Goal: Task Accomplishment & Management: Manage account settings

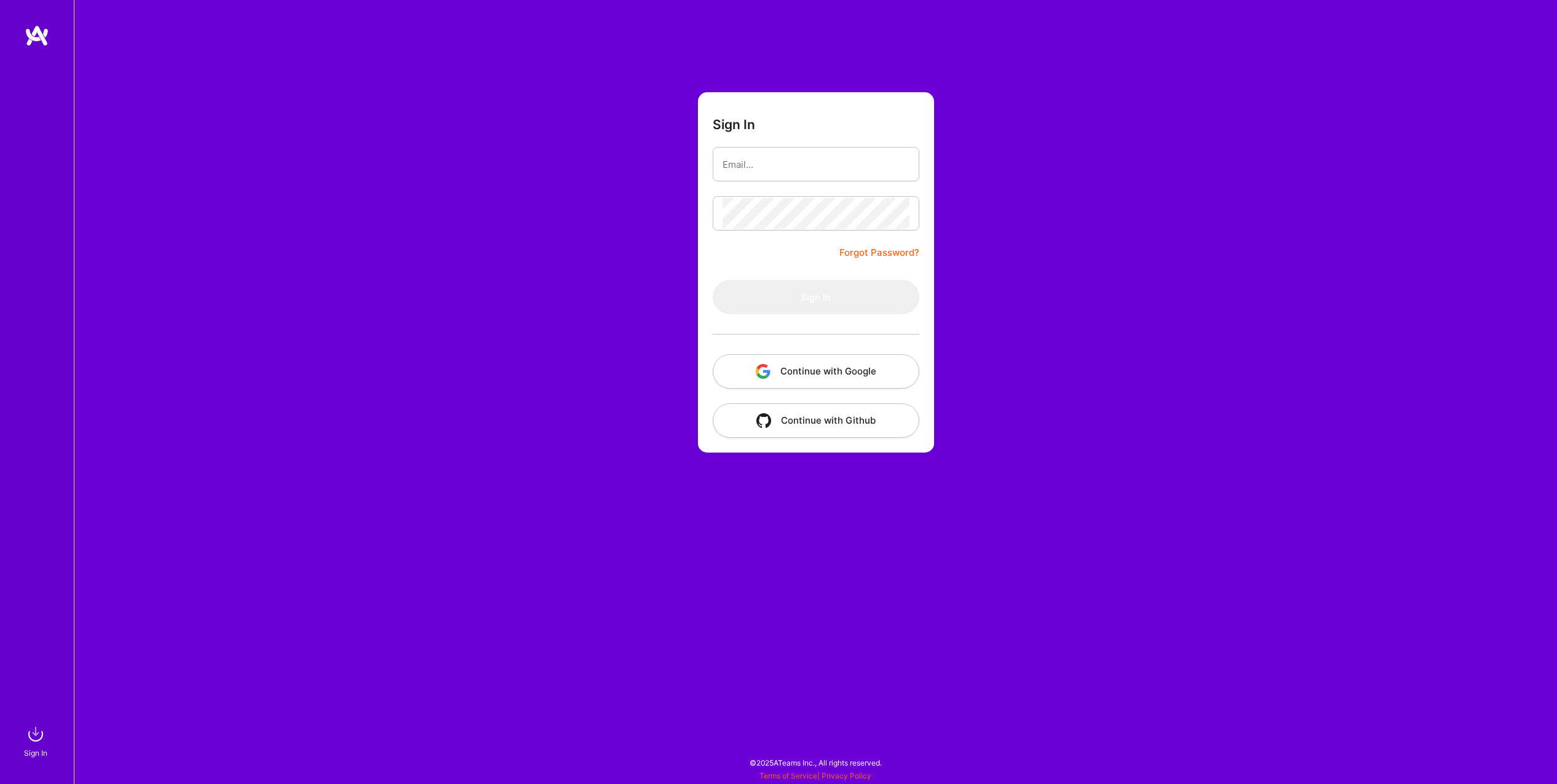
click at [0, 778] on com-1password-button at bounding box center [0, 778] width 0 height 0
click at [812, 169] on input "email" at bounding box center [816, 165] width 187 height 32
type input "[EMAIL_ADDRESS][DOMAIN_NAME]"
click at [1078, 176] on div "Sign In [EMAIL_ADDRESS][DOMAIN_NAME] Forgot Password? Sign In Continue with Goo…" at bounding box center [815, 392] width 1483 height 784
click at [834, 198] on div at bounding box center [816, 213] width 207 height 34
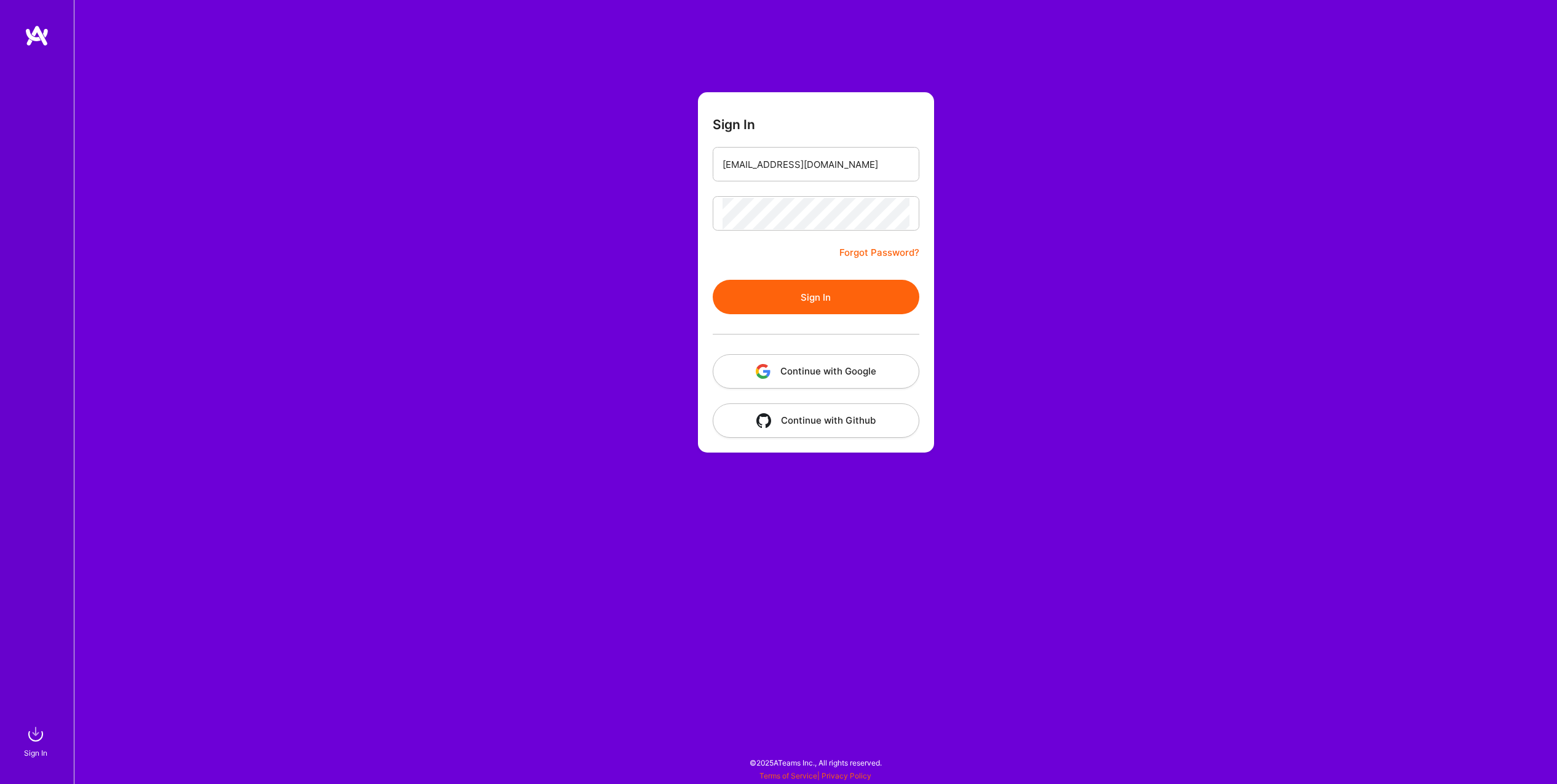
click at [1111, 220] on div "Sign In [EMAIL_ADDRESS][DOMAIN_NAME] Forgot Password? Sign In Continue with Goo…" at bounding box center [815, 392] width 1483 height 784
click at [810, 284] on button "Sign In" at bounding box center [816, 297] width 207 height 34
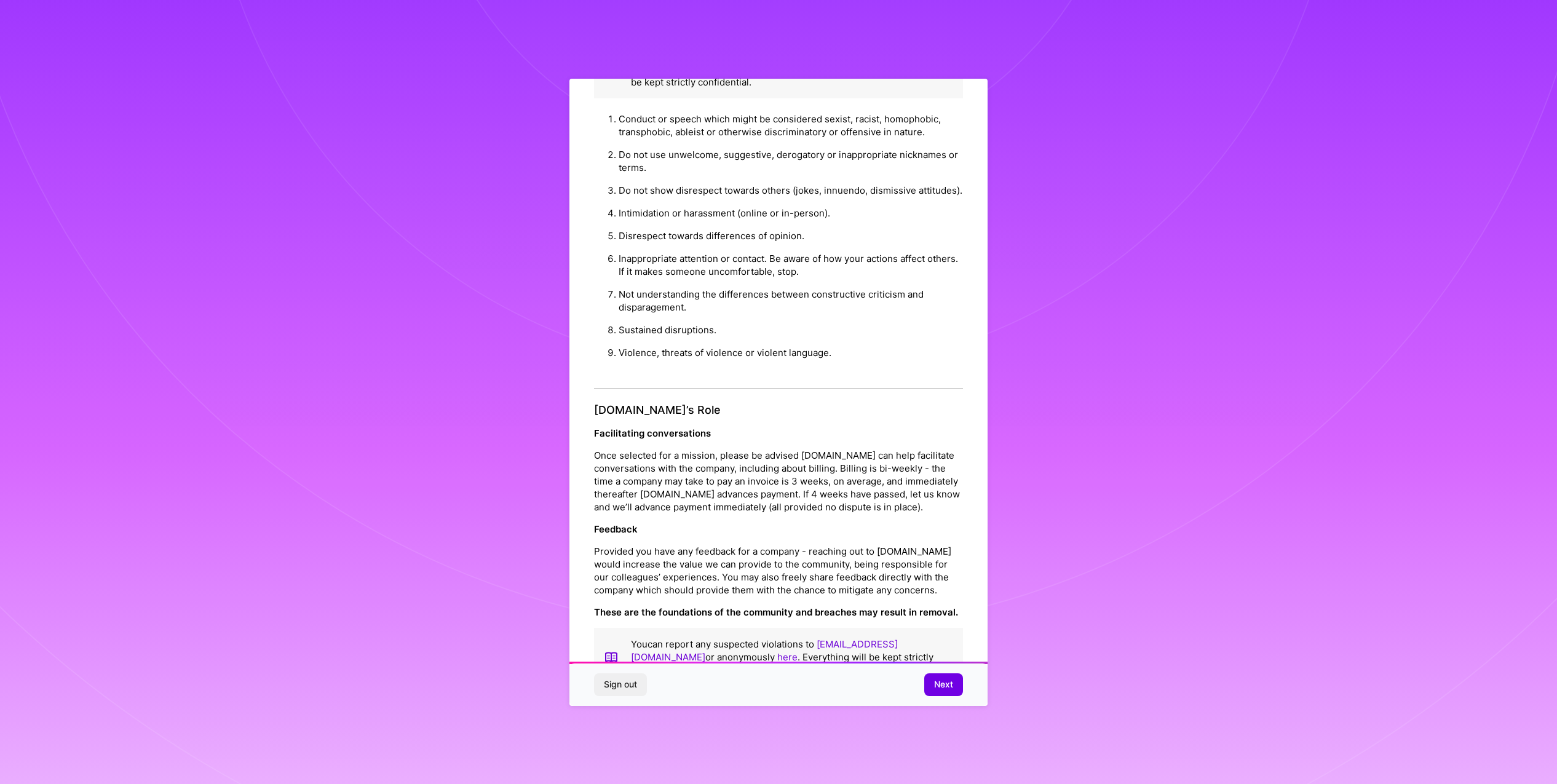
scroll to position [46, 0]
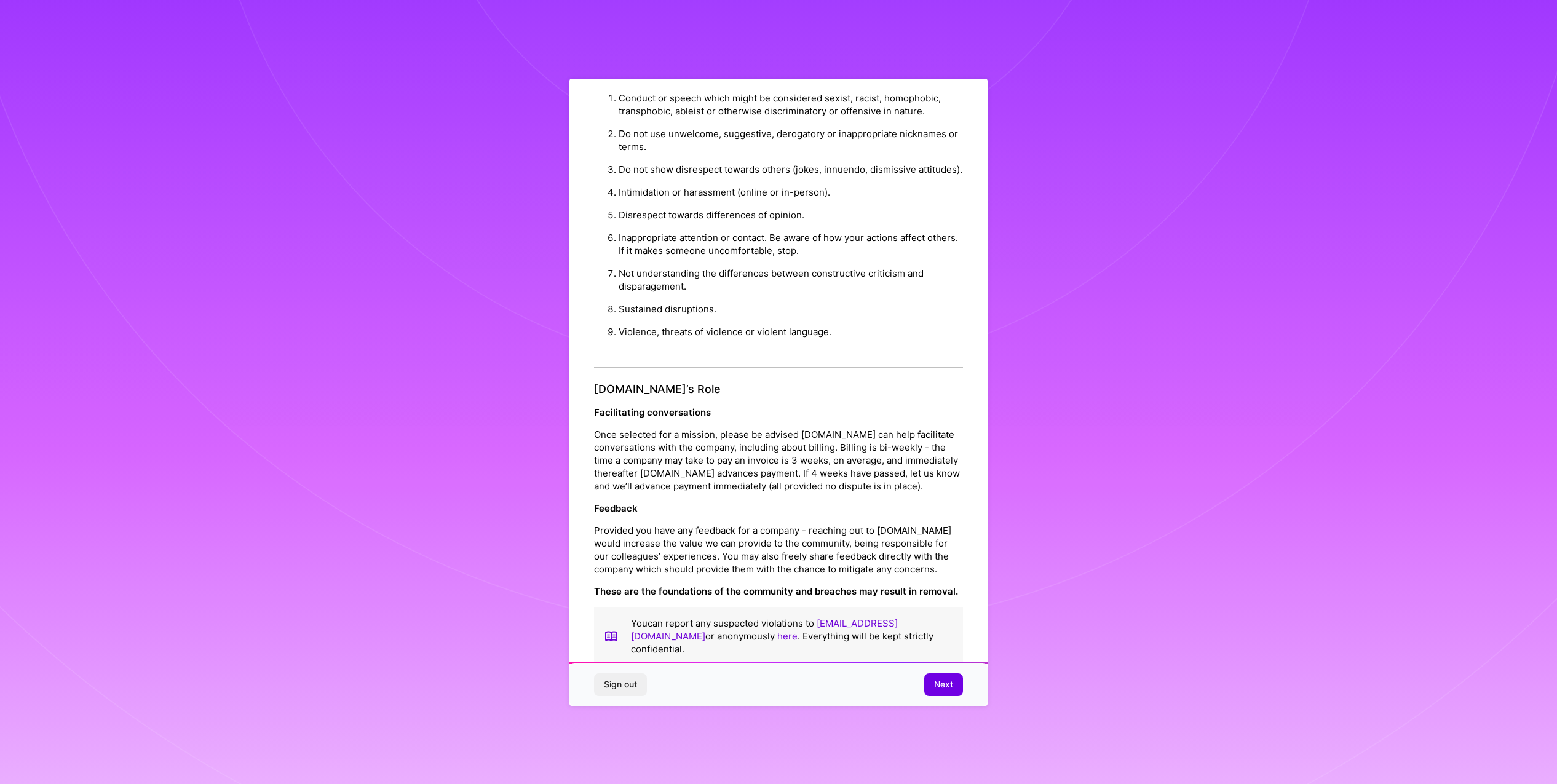
click at [949, 686] on span "Next" at bounding box center [943, 684] width 19 height 13
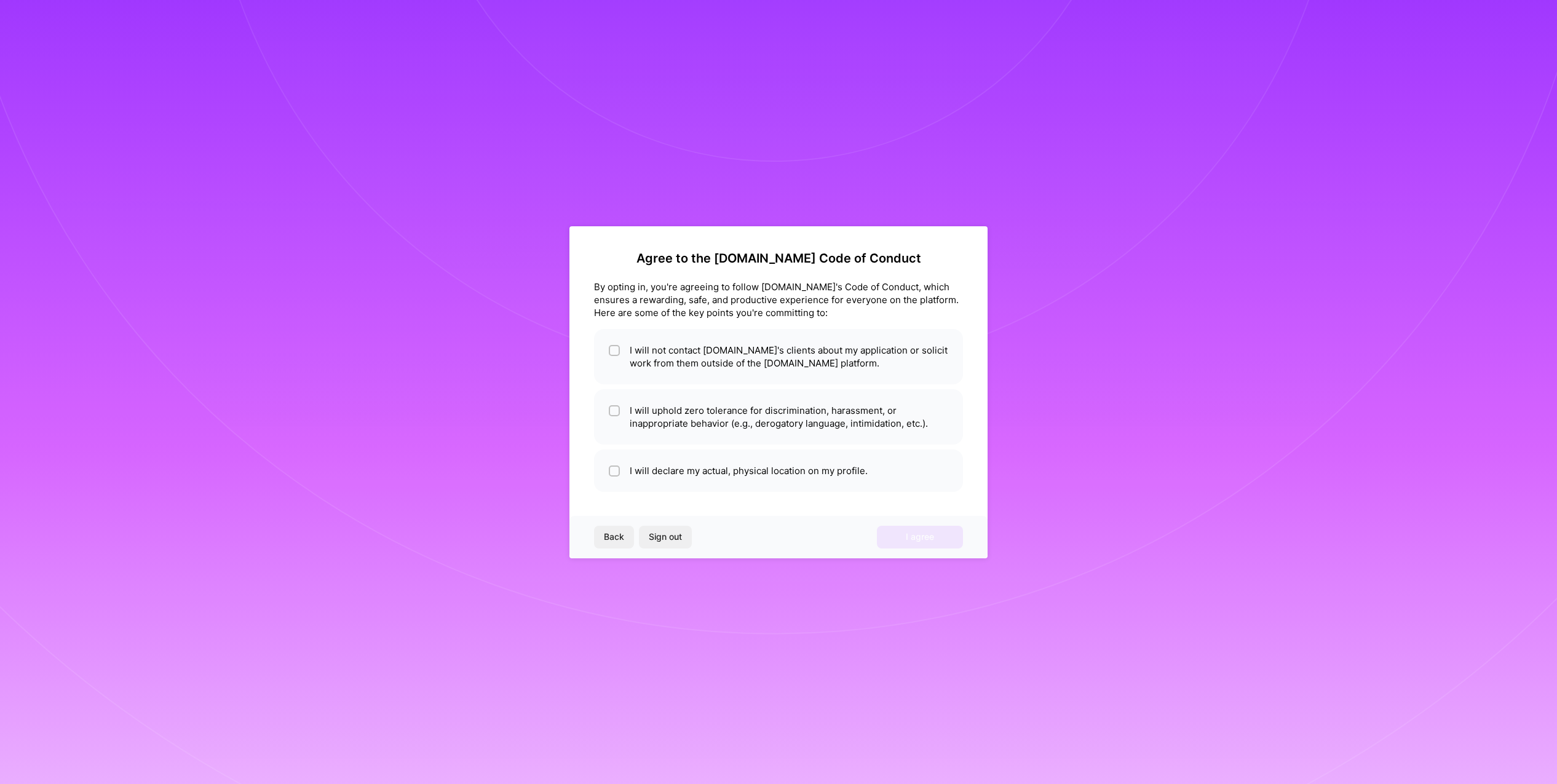
scroll to position [0, 0]
click at [837, 364] on li "I will not contact [DOMAIN_NAME]'s clients about my application or solicit work…" at bounding box center [778, 357] width 369 height 55
checkbox input "true"
click at [854, 412] on li "I will uphold zero tolerance for discrimination, harassment, or inappropriate b…" at bounding box center [778, 417] width 369 height 55
checkbox input "true"
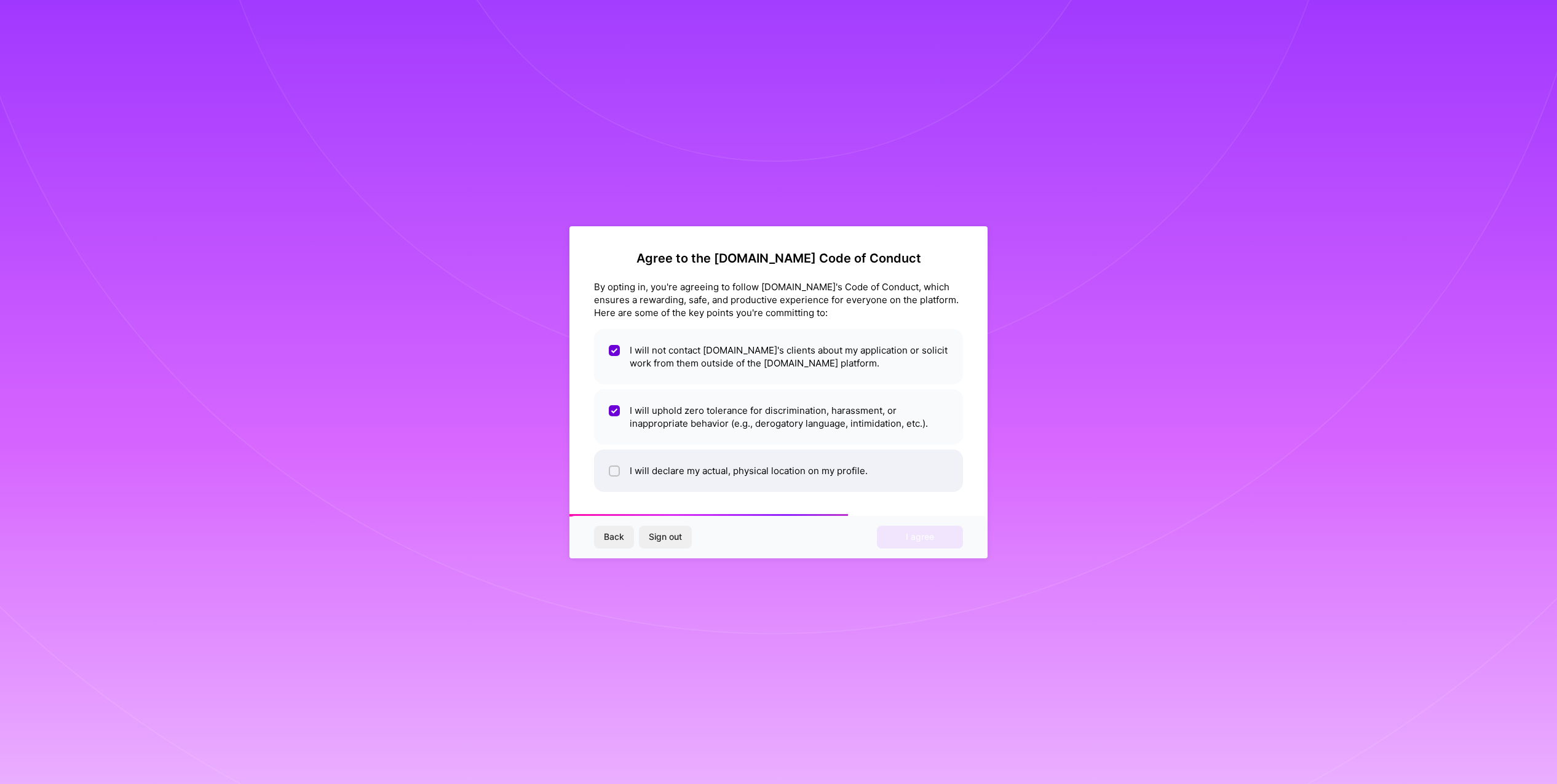
click at [837, 461] on li "I will declare my actual, physical location on my profile." at bounding box center [778, 471] width 369 height 42
checkbox input "true"
click at [920, 538] on span "I agree" at bounding box center [920, 536] width 28 height 13
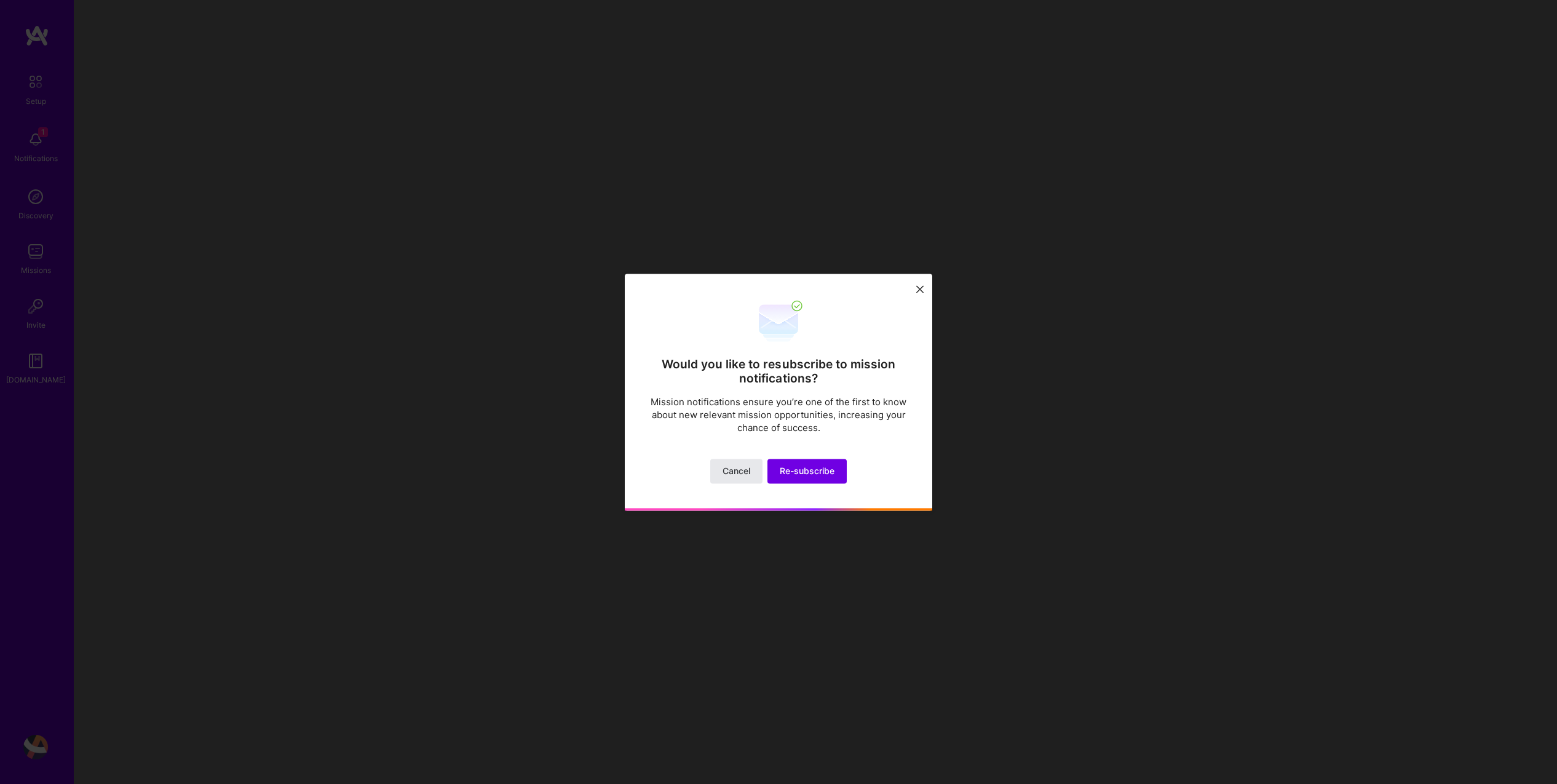
click at [749, 467] on span "Cancel" at bounding box center [737, 471] width 28 height 13
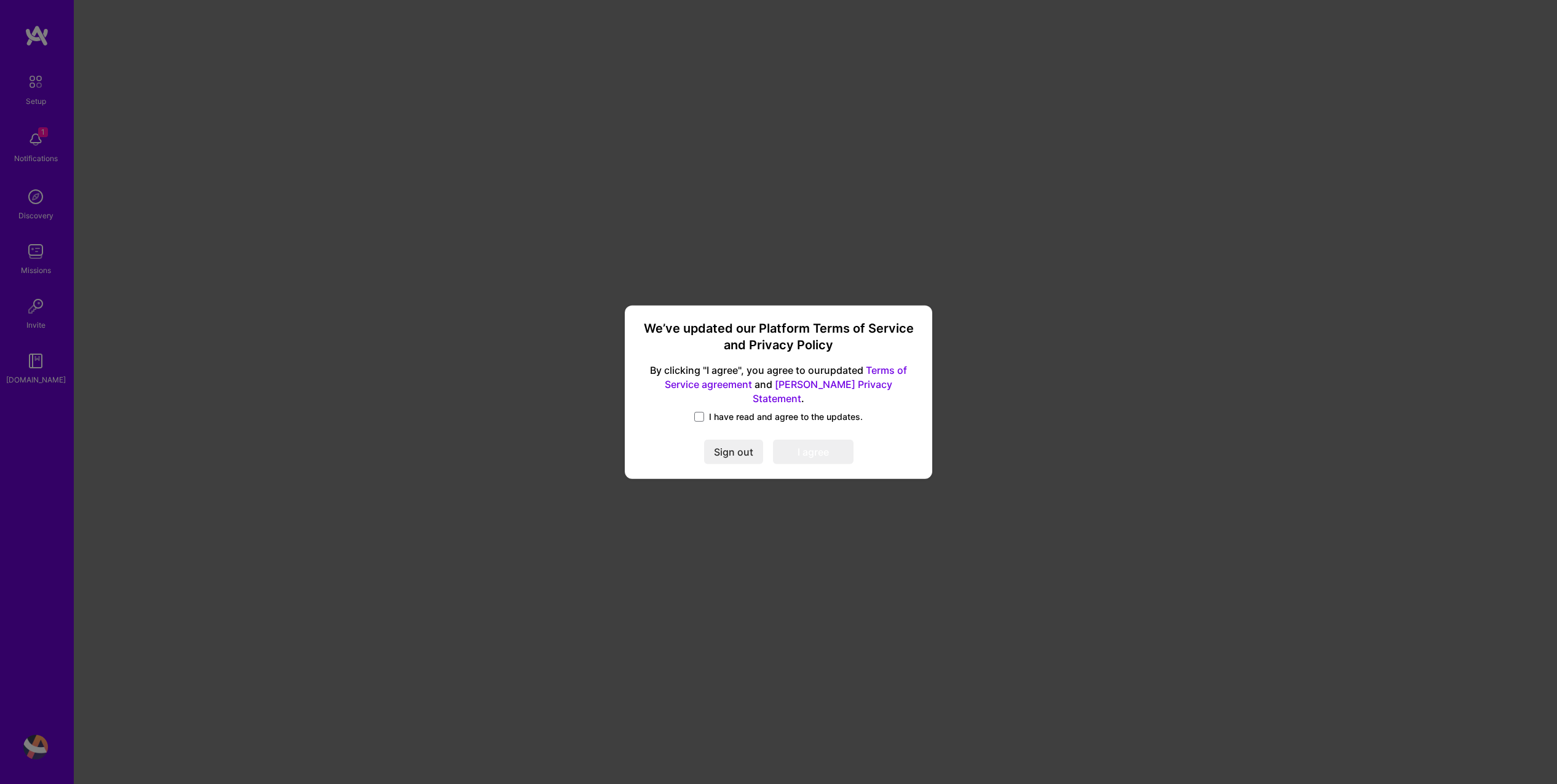
click at [729, 411] on span "I have read and agree to the updates." at bounding box center [786, 417] width 154 height 13
click at [0, 0] on input "I have read and agree to the updates." at bounding box center [0, 0] width 0 height 0
click at [818, 448] on button "I agree" at bounding box center [813, 452] width 80 height 24
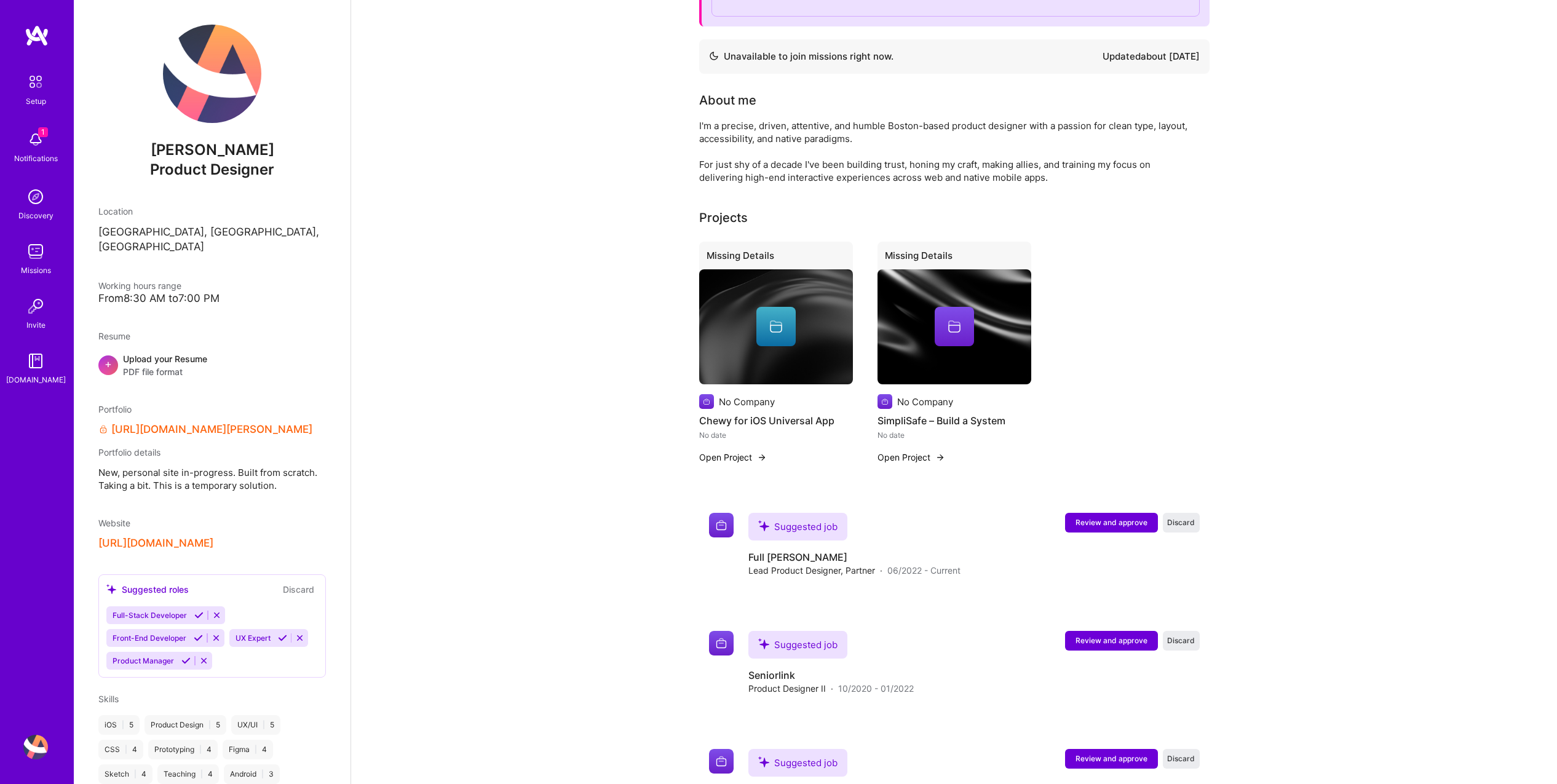
scroll to position [248, 0]
